Goal: Transaction & Acquisition: Obtain resource

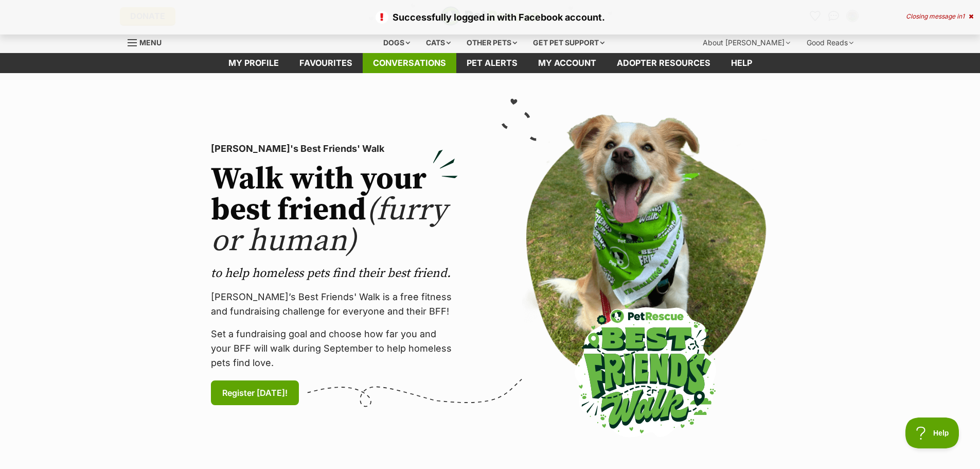
click at [419, 69] on link "Conversations" at bounding box center [410, 63] width 94 height 20
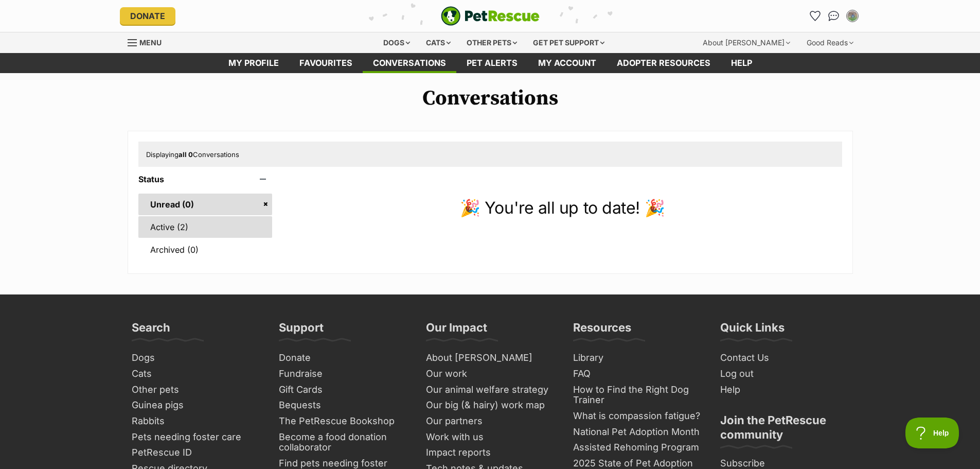
click at [188, 226] on link "Active (2)" at bounding box center [205, 227] width 134 height 22
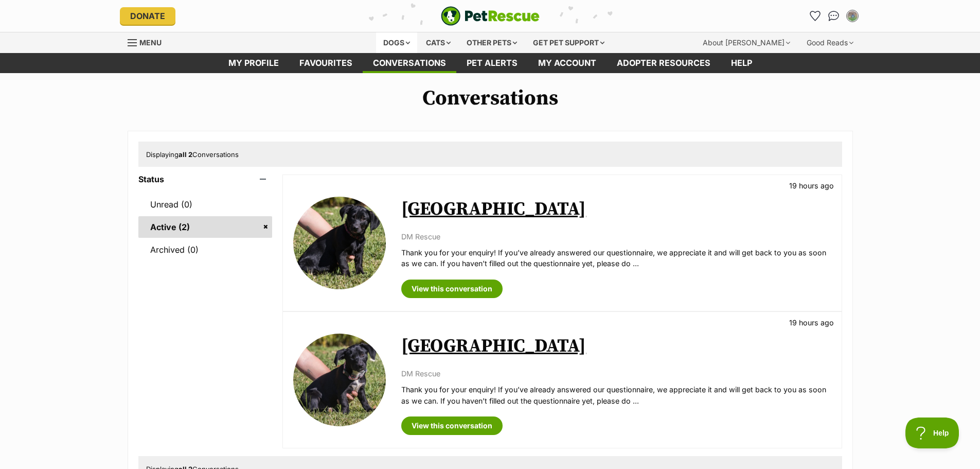
click at [388, 43] on div "Dogs" at bounding box center [396, 42] width 41 height 21
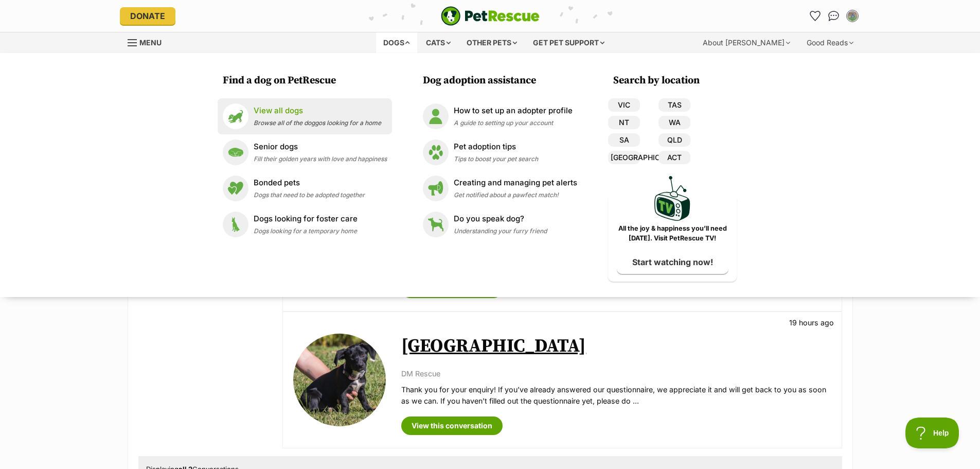
click at [294, 112] on p "View all dogs" at bounding box center [318, 111] width 128 height 12
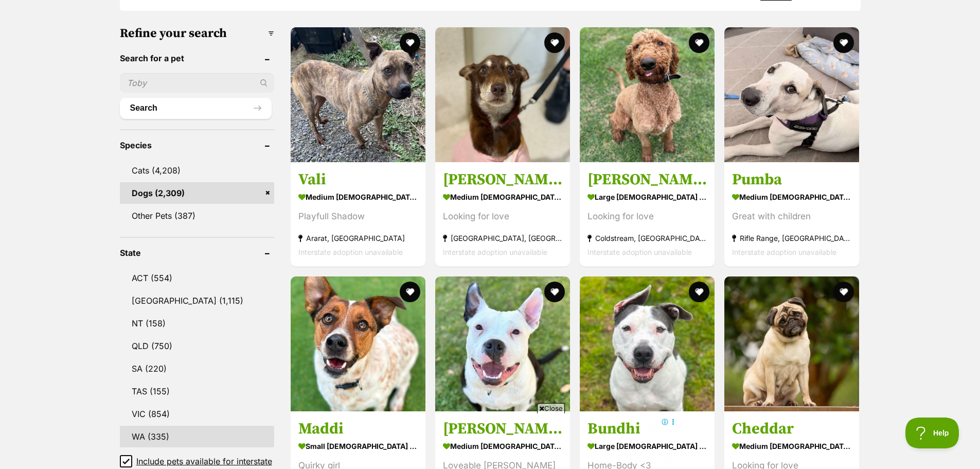
click at [144, 433] on link "WA (335)" at bounding box center [197, 436] width 154 height 22
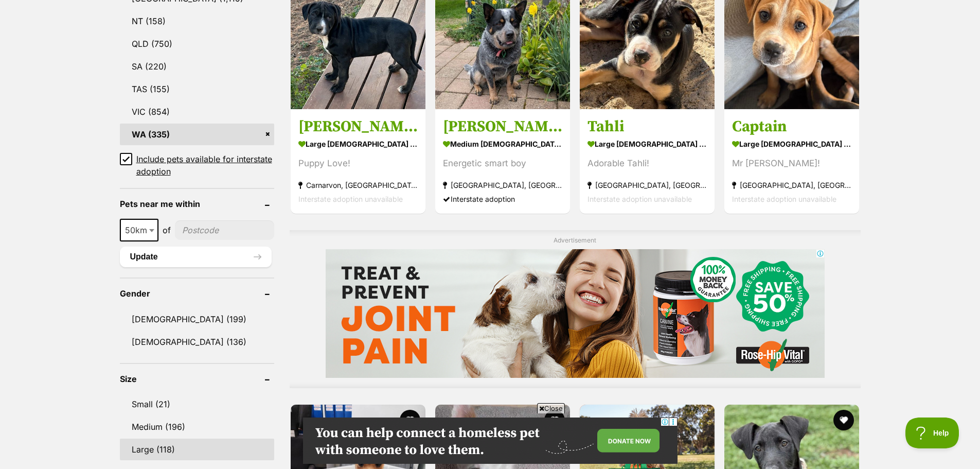
scroll to position [669, 0]
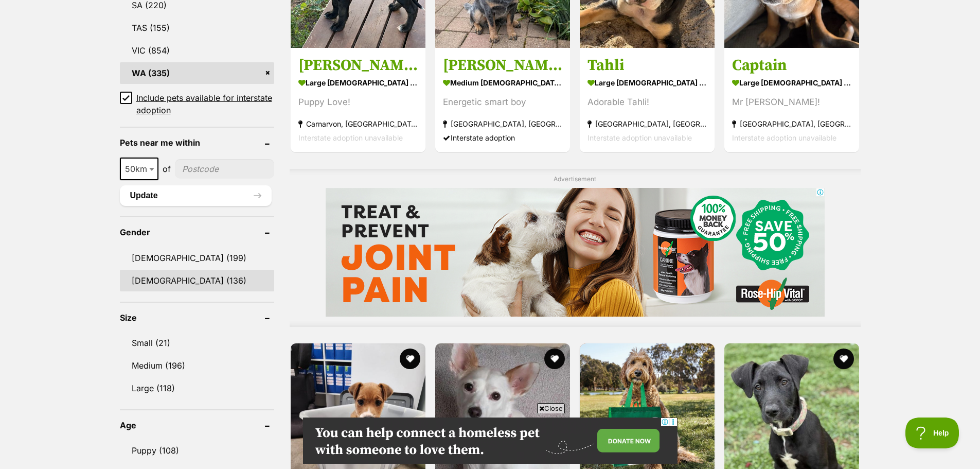
click at [165, 283] on link "Female (136)" at bounding box center [197, 281] width 154 height 22
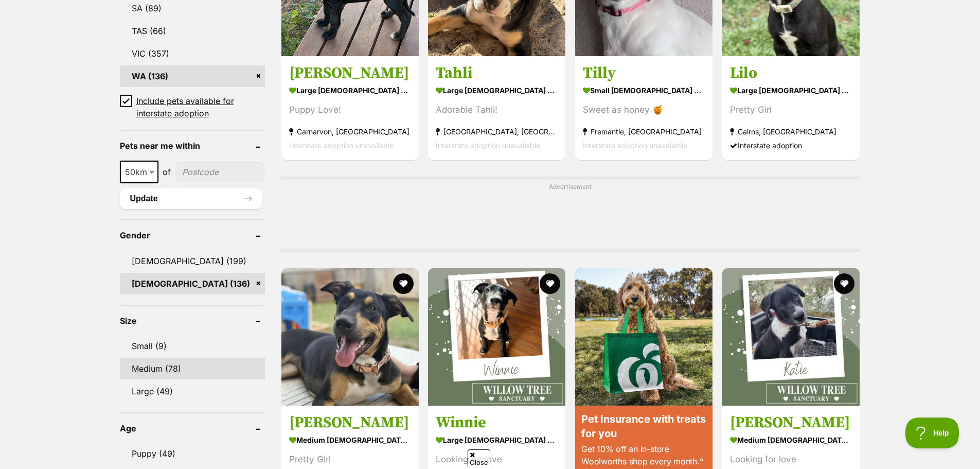
click at [176, 364] on link "Medium (78)" at bounding box center [192, 369] width 145 height 22
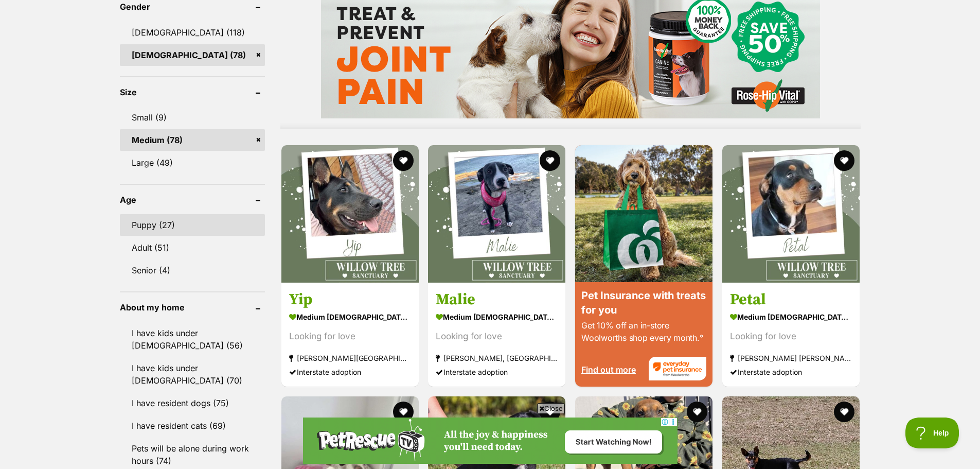
click at [150, 224] on link "Puppy (27)" at bounding box center [192, 225] width 145 height 22
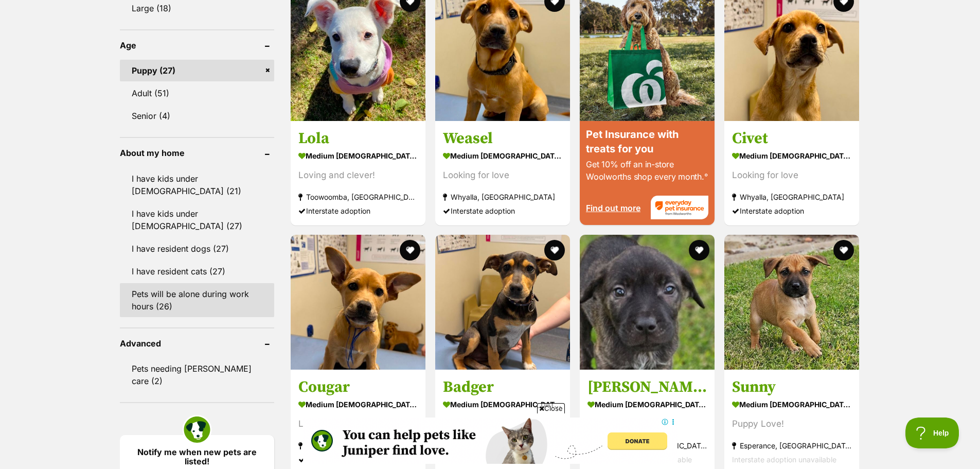
click at [171, 291] on link "Pets will be alone during work hours (26)" at bounding box center [197, 300] width 154 height 34
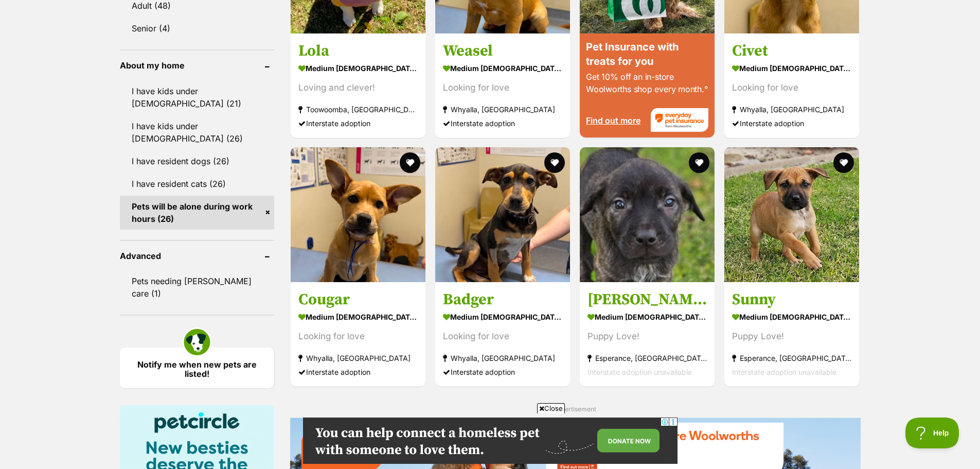
scroll to position [1132, 0]
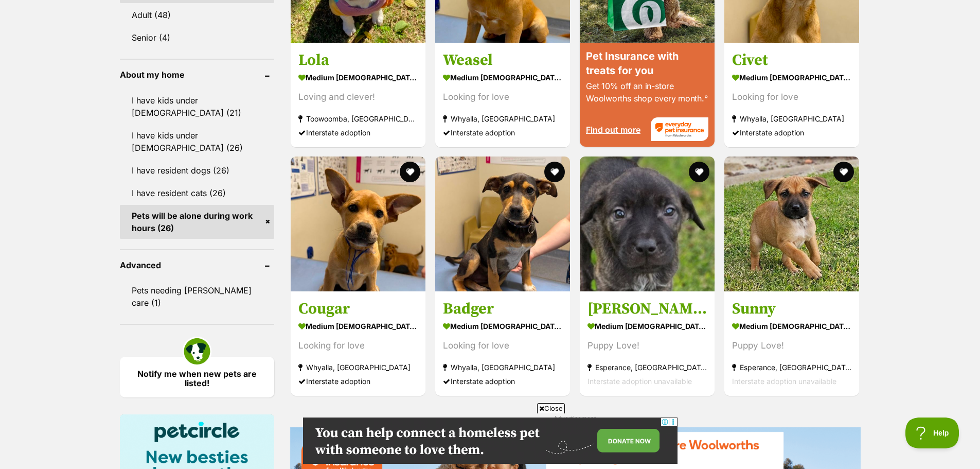
click at [932, 258] on div "Displaying 1 to 19 of 26 pets Clear all 7 filters Show 20 40 60 pets per page V…" at bounding box center [490, 80] width 980 height 1864
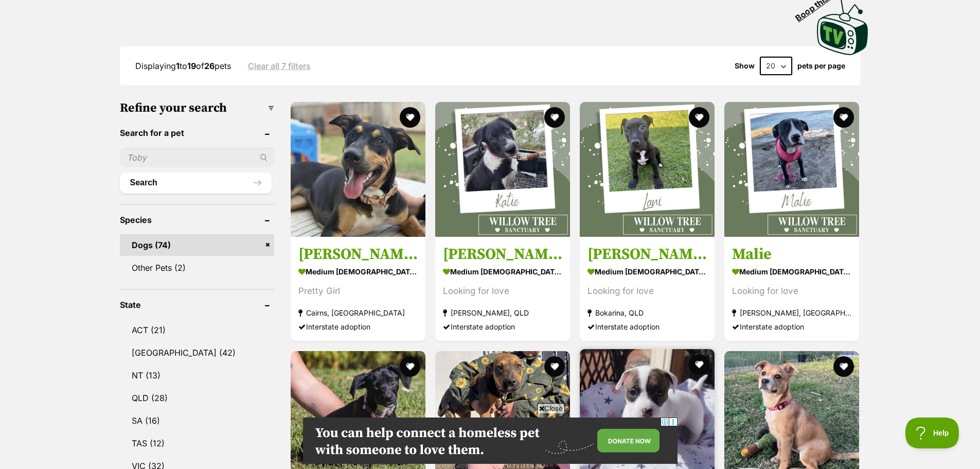
scroll to position [257, 0]
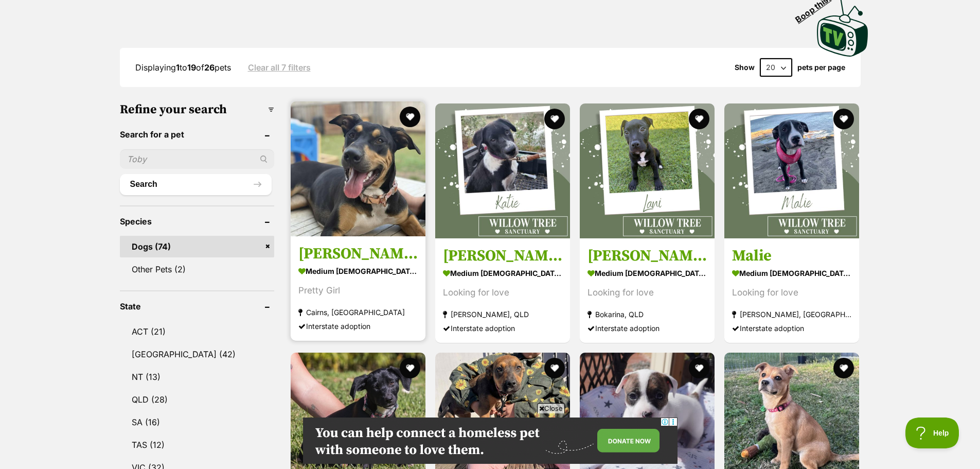
click at [365, 165] on img at bounding box center [358, 168] width 135 height 135
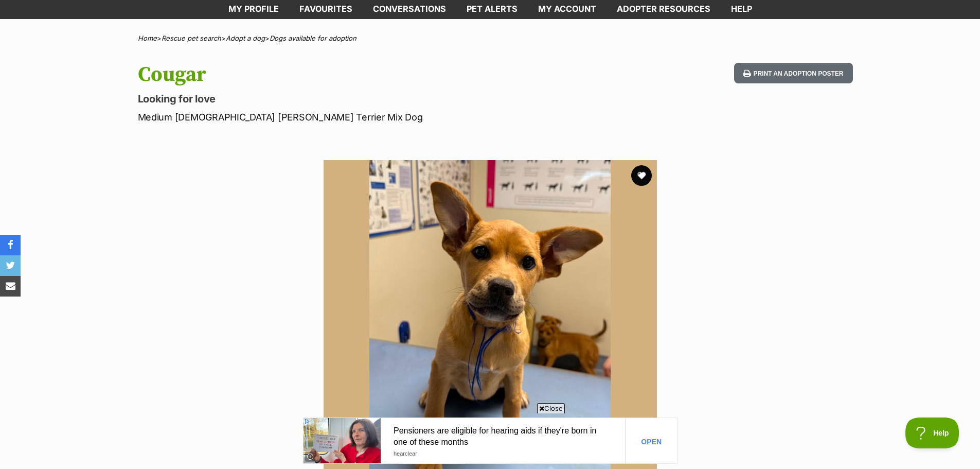
scroll to position [51, 0]
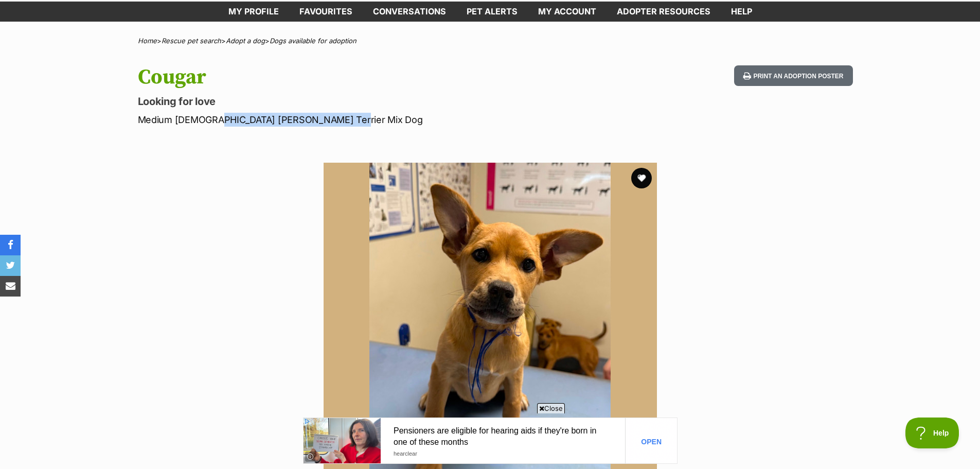
drag, startPoint x: 334, startPoint y: 123, endPoint x: 209, endPoint y: 125, distance: 124.5
click at [209, 125] on p "Medium Female Jack Russell Terrier Mix Dog" at bounding box center [355, 120] width 435 height 14
copy p "Jack Russell Terrier Mix Dog"
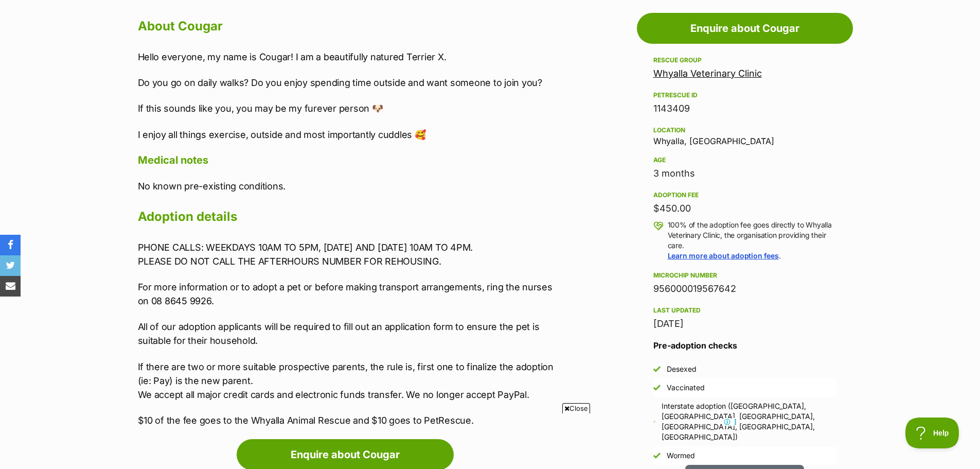
scroll to position [566, 0]
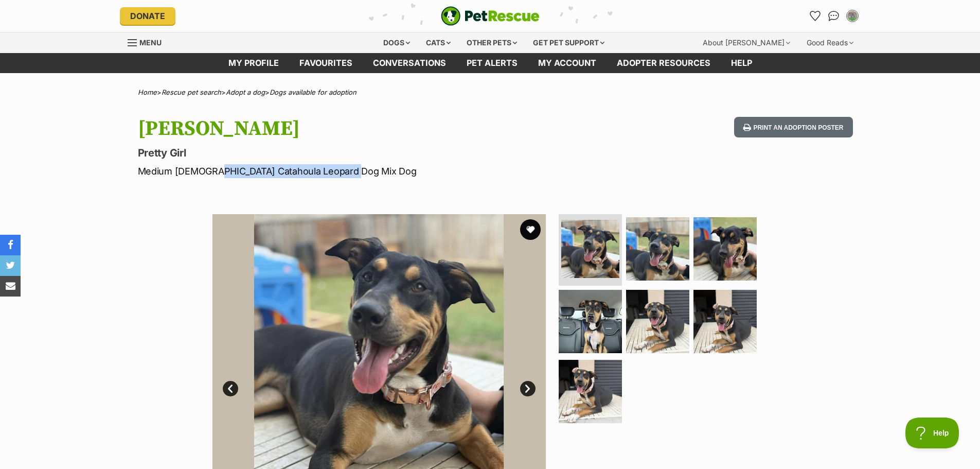
drag, startPoint x: 208, startPoint y: 172, endPoint x: 346, endPoint y: 184, distance: 138.4
copy section "Catahoula Leopard Dog Mix Dog Print an adoption poster Available 1 of 7 images …"
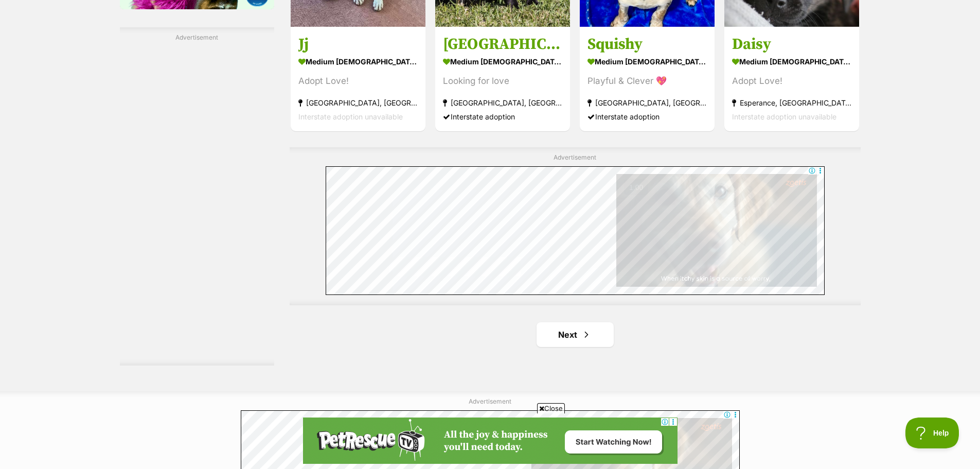
scroll to position [1904, 0]
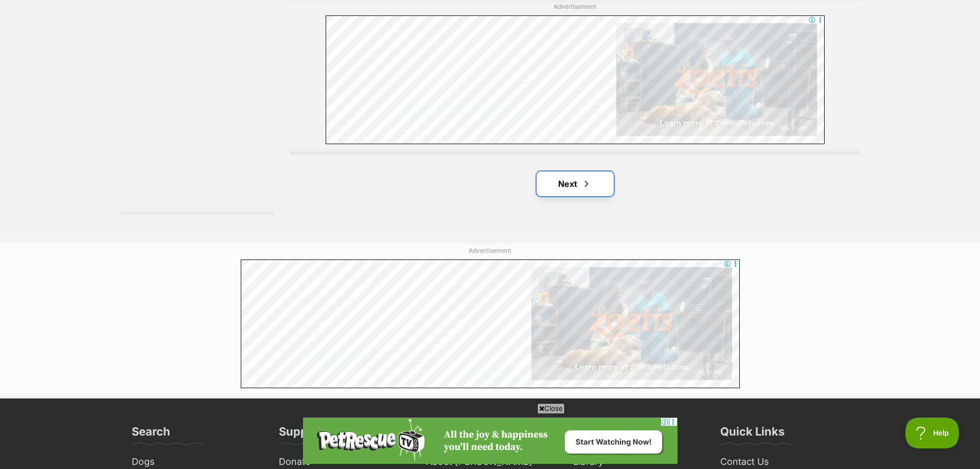
click at [557, 171] on link "Next" at bounding box center [575, 183] width 77 height 25
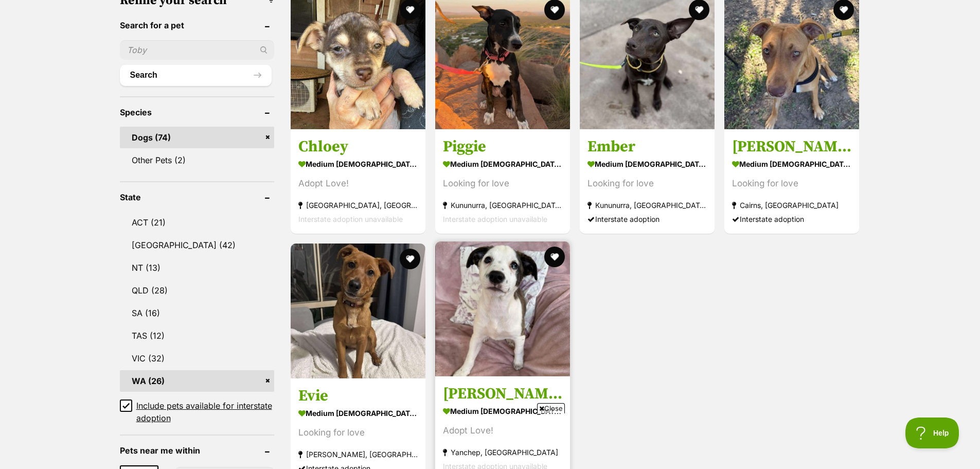
scroll to position [309, 0]
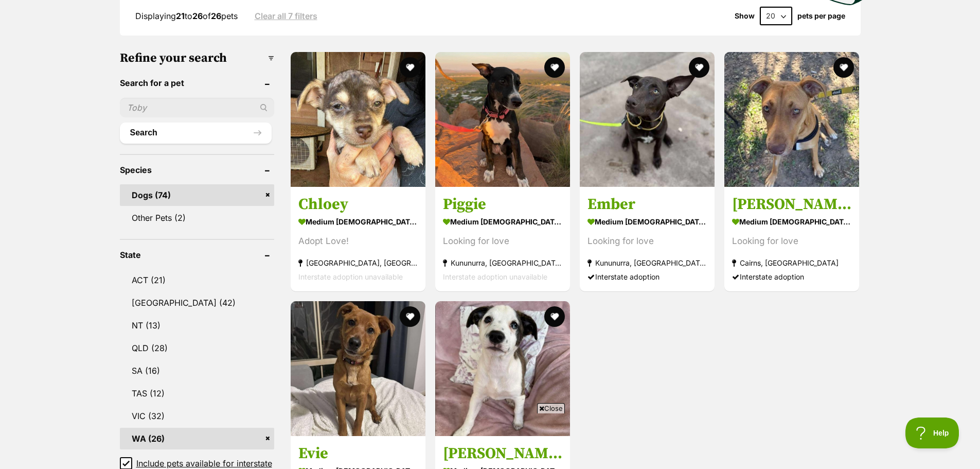
click at [775, 334] on div "Chloey medium female Dog Adopt Love! South Hedland, WA Interstate adoption unav…" at bounding box center [575, 296] width 571 height 490
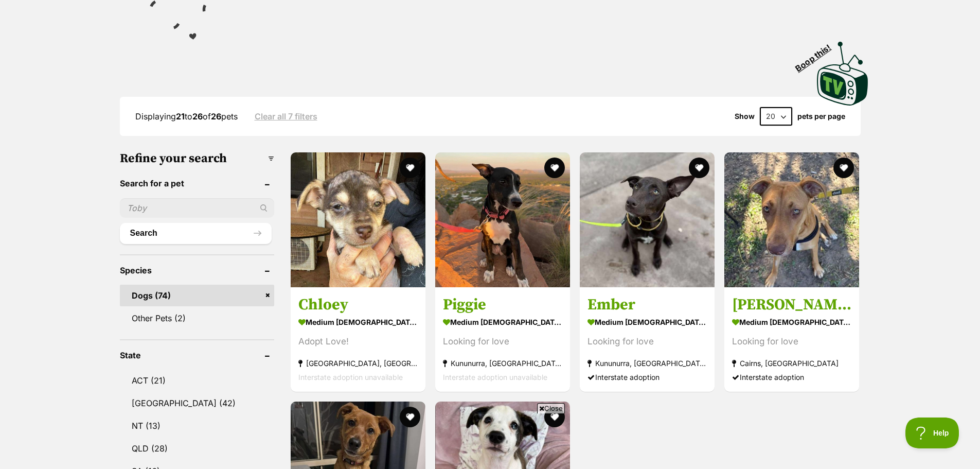
scroll to position [206, 0]
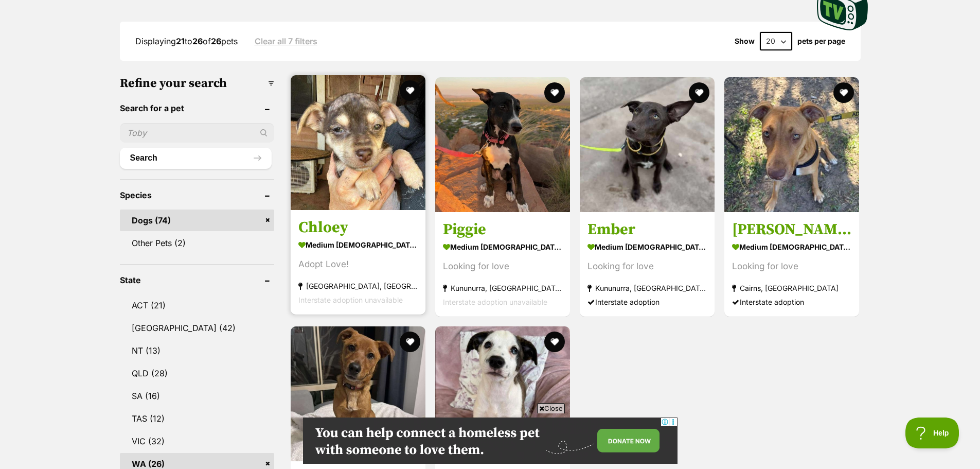
scroll to position [360, 0]
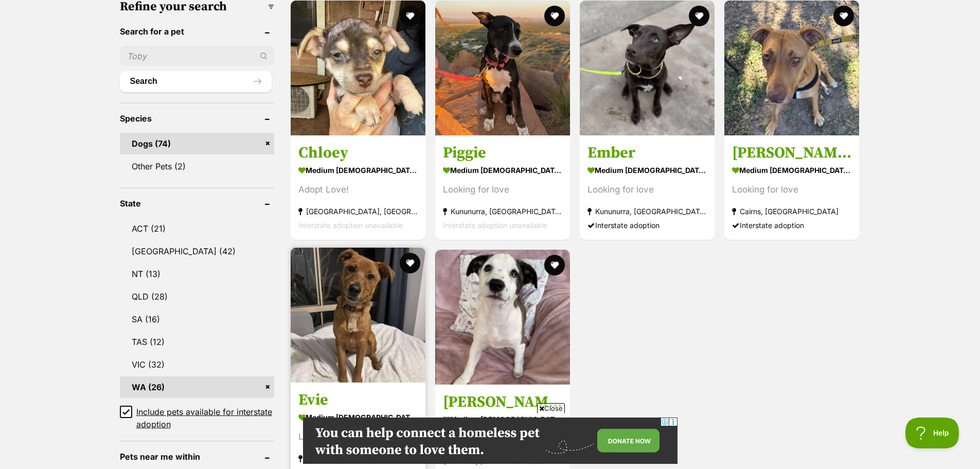
click at [369, 287] on img at bounding box center [358, 314] width 135 height 135
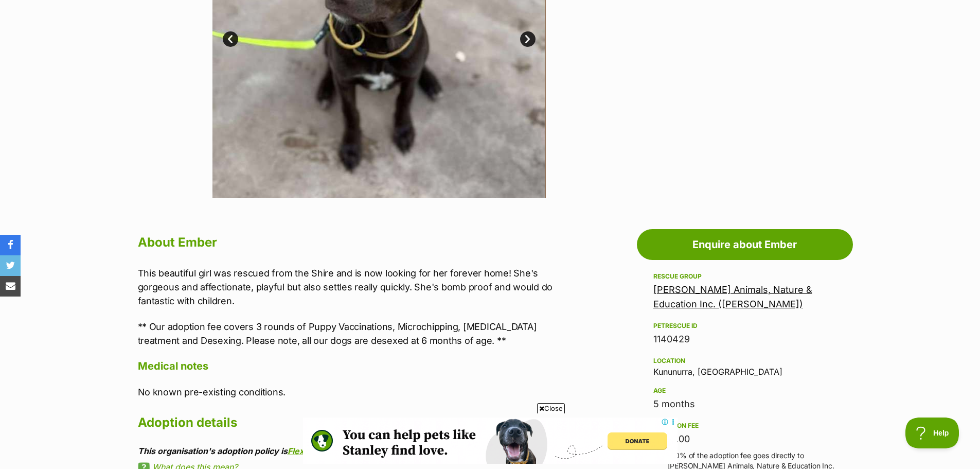
scroll to position [154, 0]
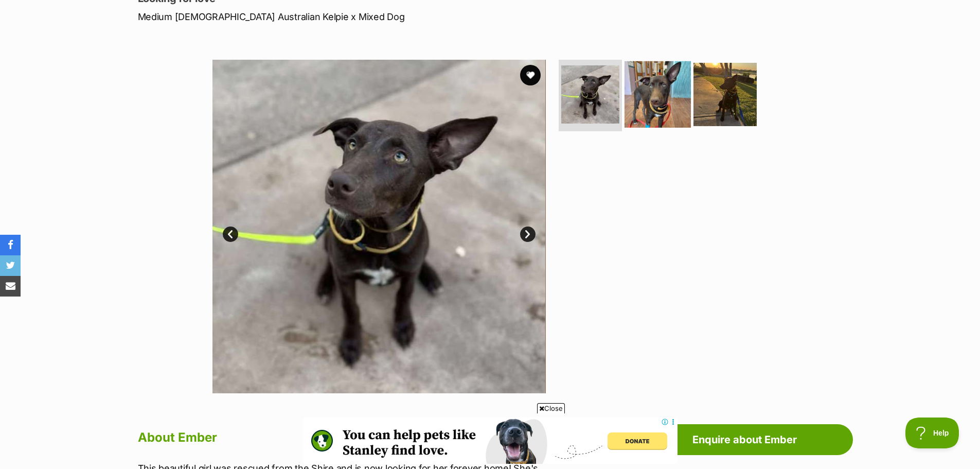
click at [656, 104] on img at bounding box center [658, 94] width 66 height 66
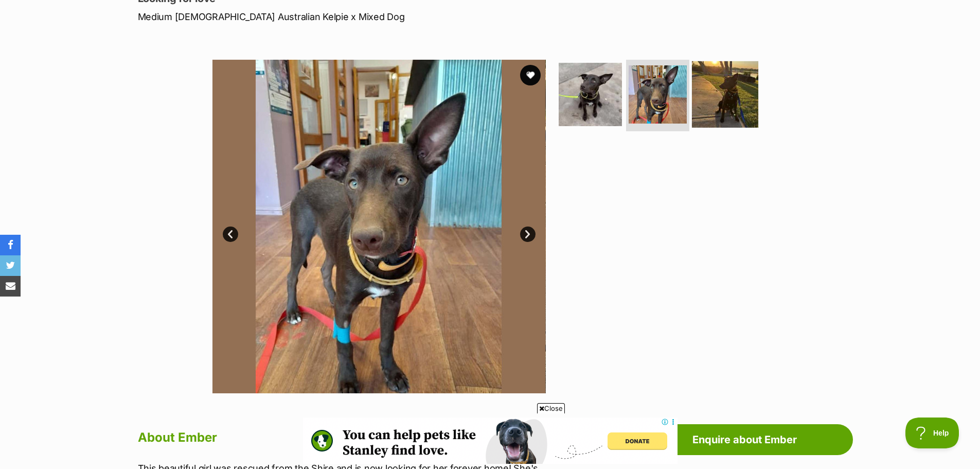
click at [715, 99] on img at bounding box center [725, 94] width 66 height 66
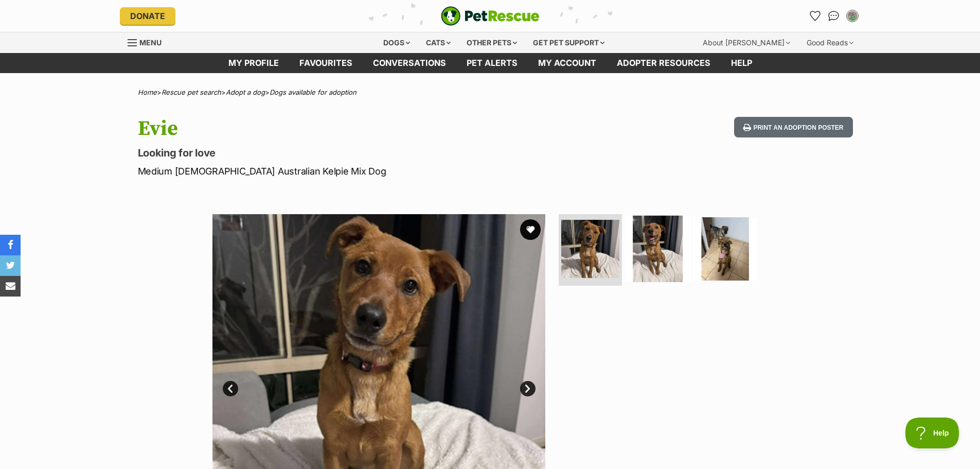
click at [660, 241] on img at bounding box center [658, 248] width 66 height 66
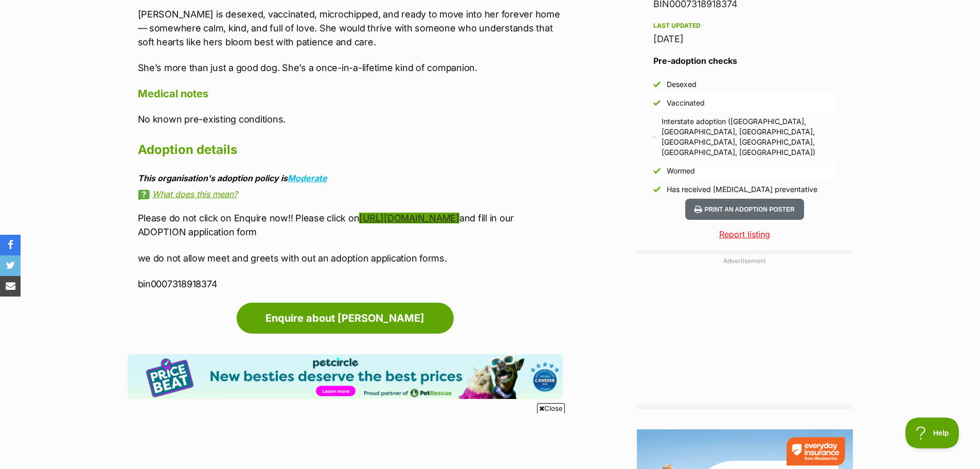
click at [459, 212] on link "https://www.darerescue.com.au/forms" at bounding box center [409, 217] width 100 height 11
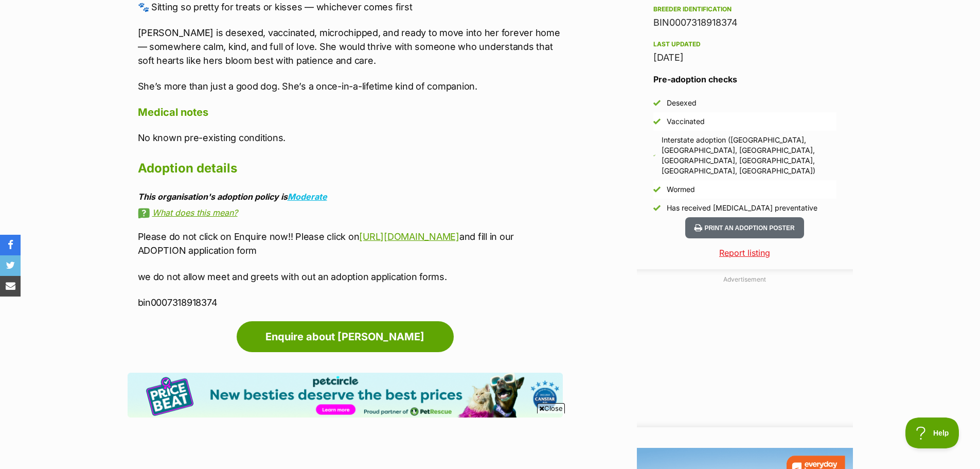
scroll to position [823, 0]
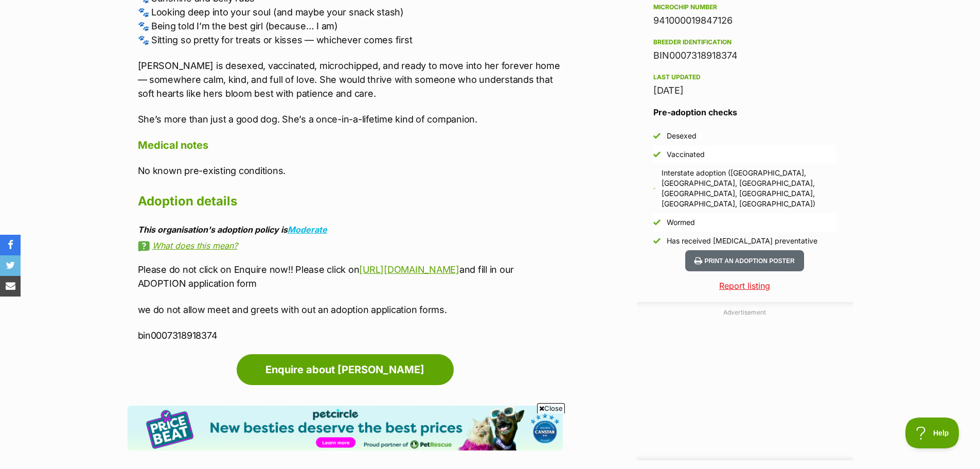
click at [166, 241] on link "What does this mean?" at bounding box center [350, 245] width 425 height 9
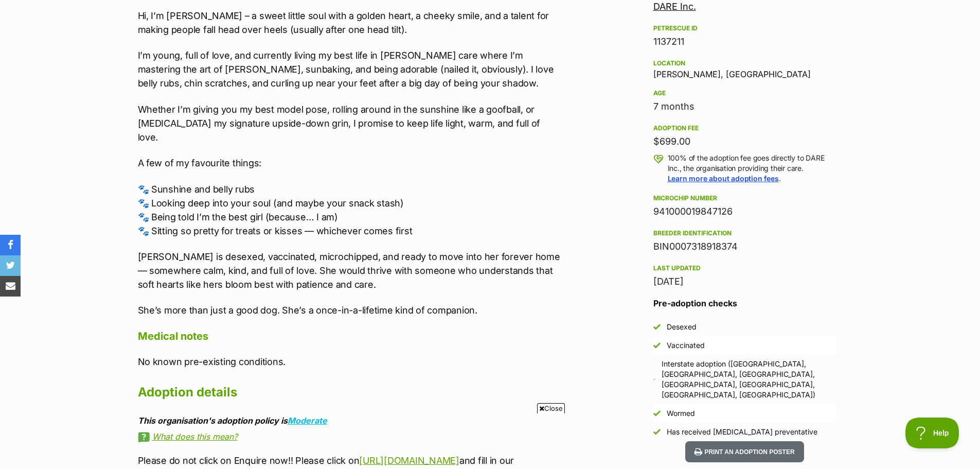
scroll to position [566, 0]
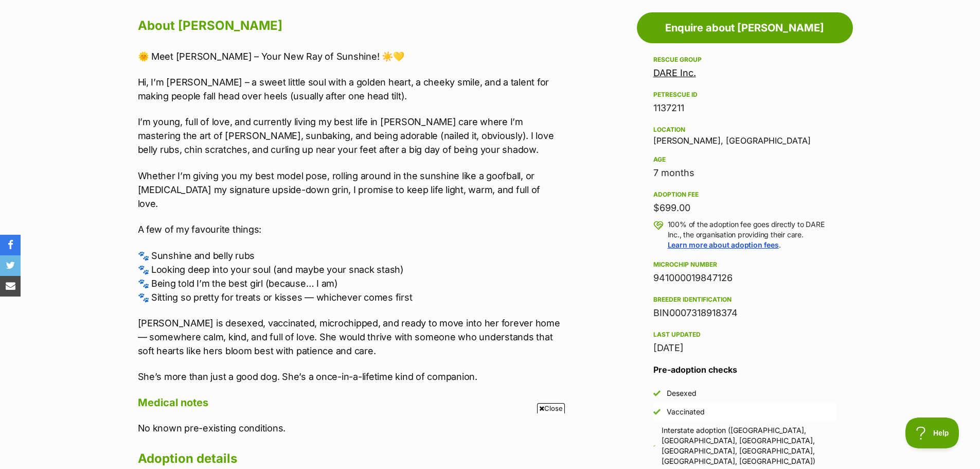
click at [523, 159] on div "🌞 Meet Evie – Your New Ray of Sunshine! ☀️💛 Hi, I’m Evie – a sweet little soul …" at bounding box center [350, 216] width 425 height 334
click at [518, 179] on p "Whether I’m giving you my best model pose, rolling around in the sunshine like …" at bounding box center [350, 190] width 425 height 42
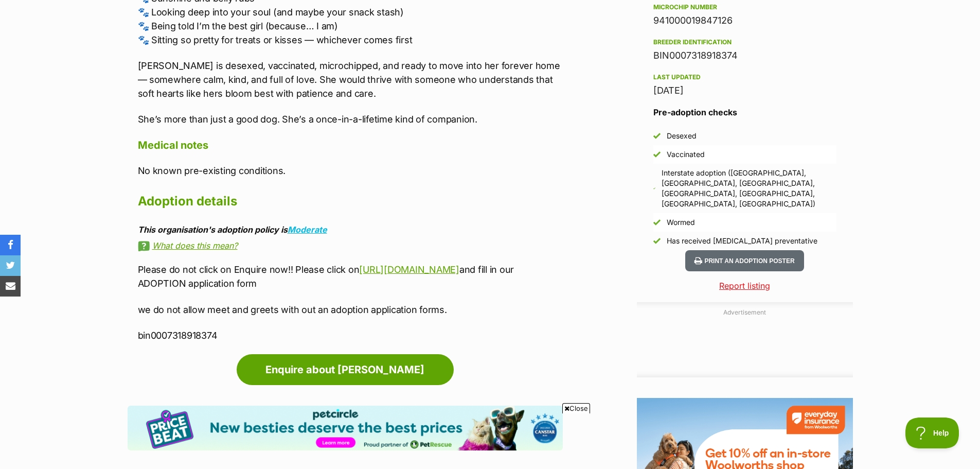
scroll to position [0, 0]
drag, startPoint x: 202, startPoint y: 247, endPoint x: 444, endPoint y: 251, distance: 242.3
click at [448, 247] on div "About Evie 🌞 Meet Evie – Your New Ray of Sunshine! ☀️💛 Hi, I’m Evie – a sweet l…" at bounding box center [350, 49] width 425 height 585
click at [332, 270] on p "Please do not click on Enquire now!! Please click on https://www.darerescue.com…" at bounding box center [350, 276] width 425 height 28
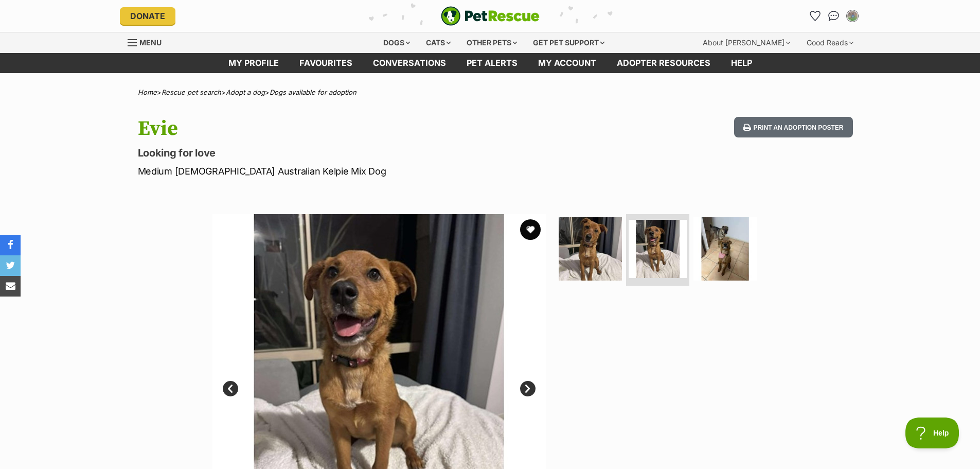
drag, startPoint x: 184, startPoint y: 127, endPoint x: 135, endPoint y: 134, distance: 49.4
click at [134, 135] on div "Evie Looking for love Medium Female Australian Kelpie Mix Dog Print an adoption…" at bounding box center [490, 147] width 756 height 61
copy h1 "Evie"
drag, startPoint x: 330, startPoint y: 171, endPoint x: 133, endPoint y: 174, distance: 197.1
click at [133, 174] on div "Evie Looking for love Medium Female Australian Kelpie Mix Dog Print an adoption…" at bounding box center [490, 147] width 756 height 61
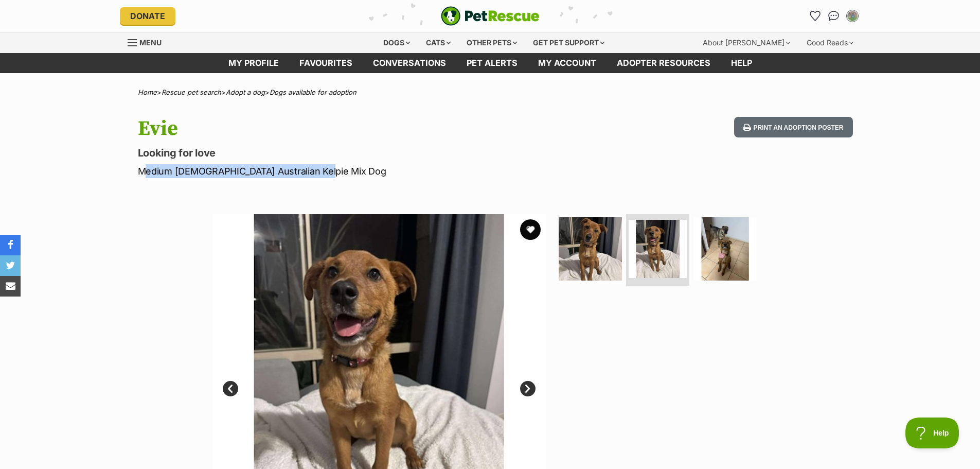
copy p "Medium Female Australian Kelpie Mix Dog"
click at [351, 143] on hgroup "Evie Looking for love Medium Female Australian Kelpie Mix Dog" at bounding box center [355, 147] width 435 height 61
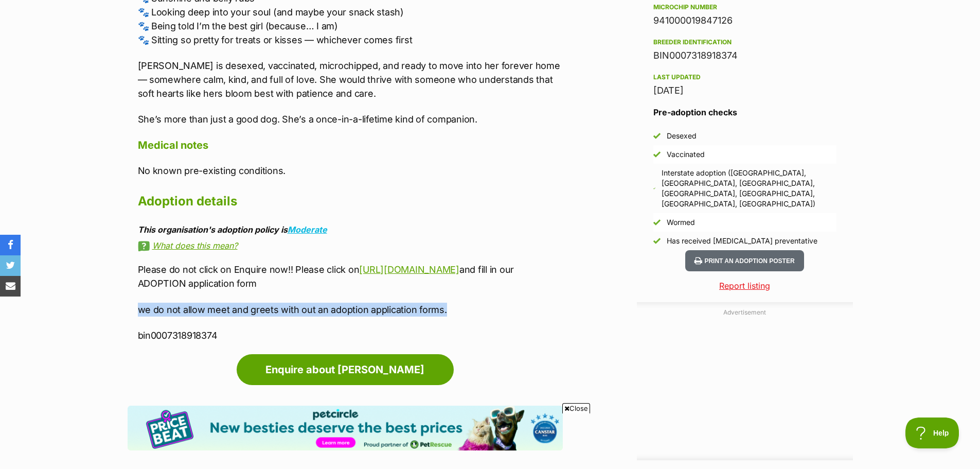
drag, startPoint x: 436, startPoint y: 296, endPoint x: 132, endPoint y: 299, distance: 304.6
click at [132, 299] on div "About Evie 🌞 Meet Evie – Your New Ray of Sunshine! ☀️💛 Hi, I’m Evie – a sweet l…" at bounding box center [345, 49] width 435 height 585
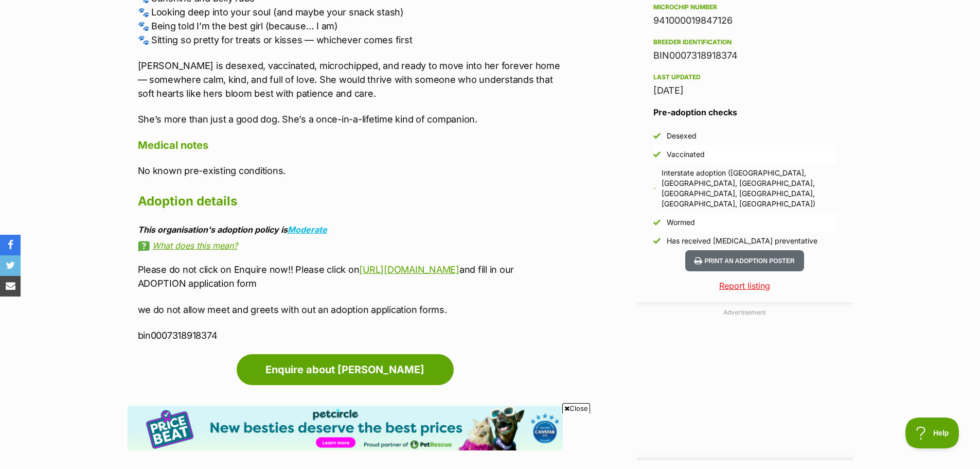
click at [119, 304] on div "Advertisement Adoption information I've been adopted! This pet is no longer ava…" at bounding box center [490, 251] width 756 height 1013
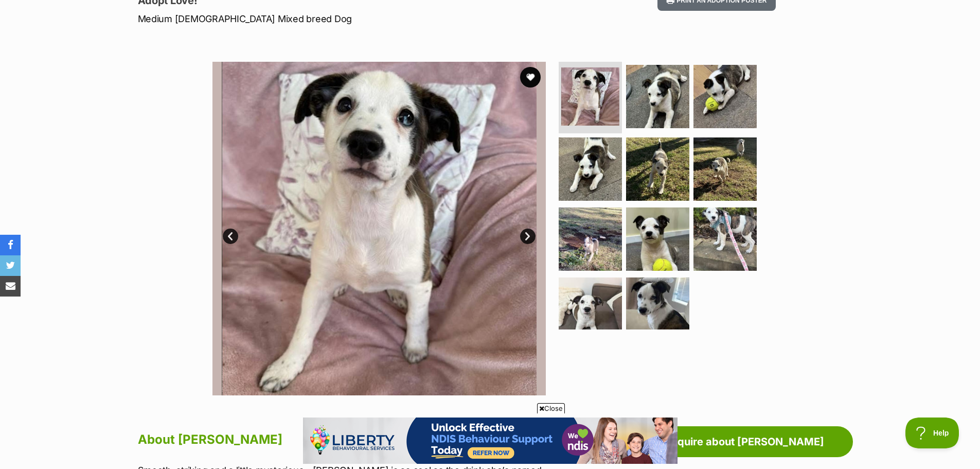
scroll to position [103, 0]
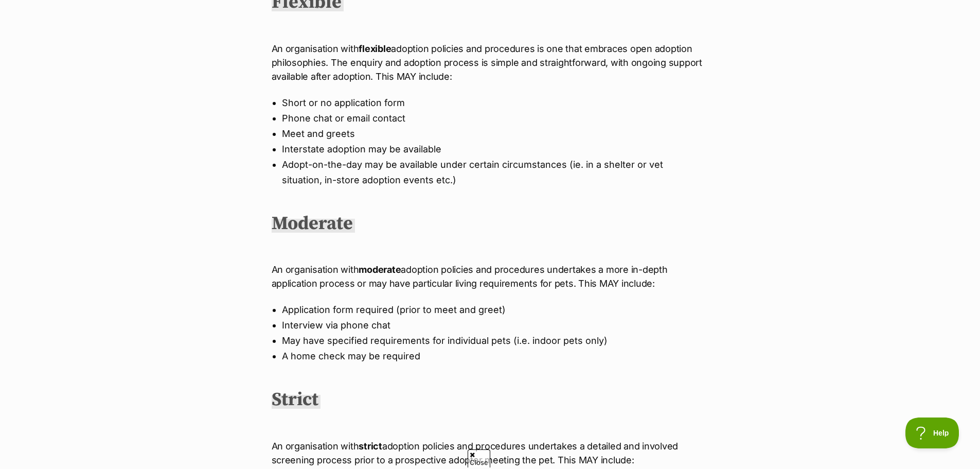
scroll to position [360, 0]
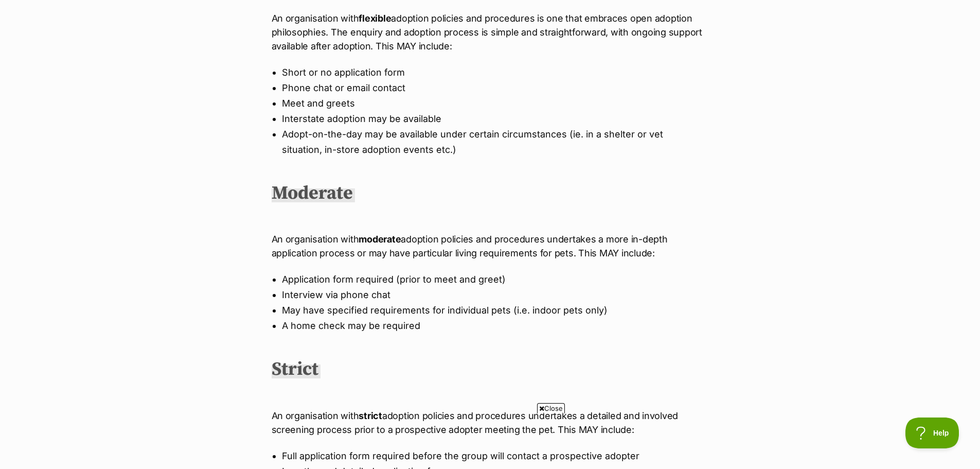
drag, startPoint x: 665, startPoint y: 250, endPoint x: 248, endPoint y: 244, distance: 416.8
click at [248, 244] on div "What's happening at PetRescue Last updated: [DATE] Published on: [DATE] Adoptio…" at bounding box center [490, 377] width 484 height 1286
click at [351, 279] on li "Application form required (prior to meet and greet)" at bounding box center [490, 279] width 417 height 15
click at [392, 291] on li "Interview via phone chat" at bounding box center [490, 294] width 417 height 15
click at [404, 290] on li "Interview via phone chat" at bounding box center [490, 294] width 417 height 15
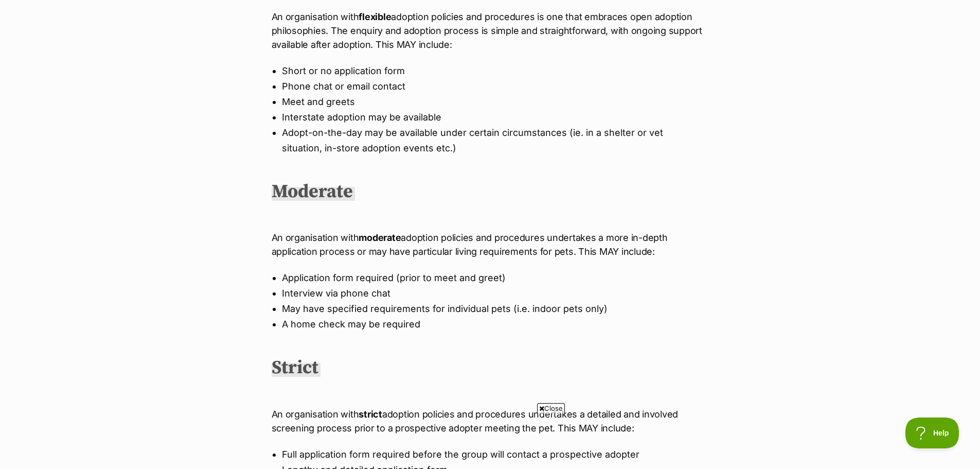
scroll to position [257, 0]
